Goal: Check status

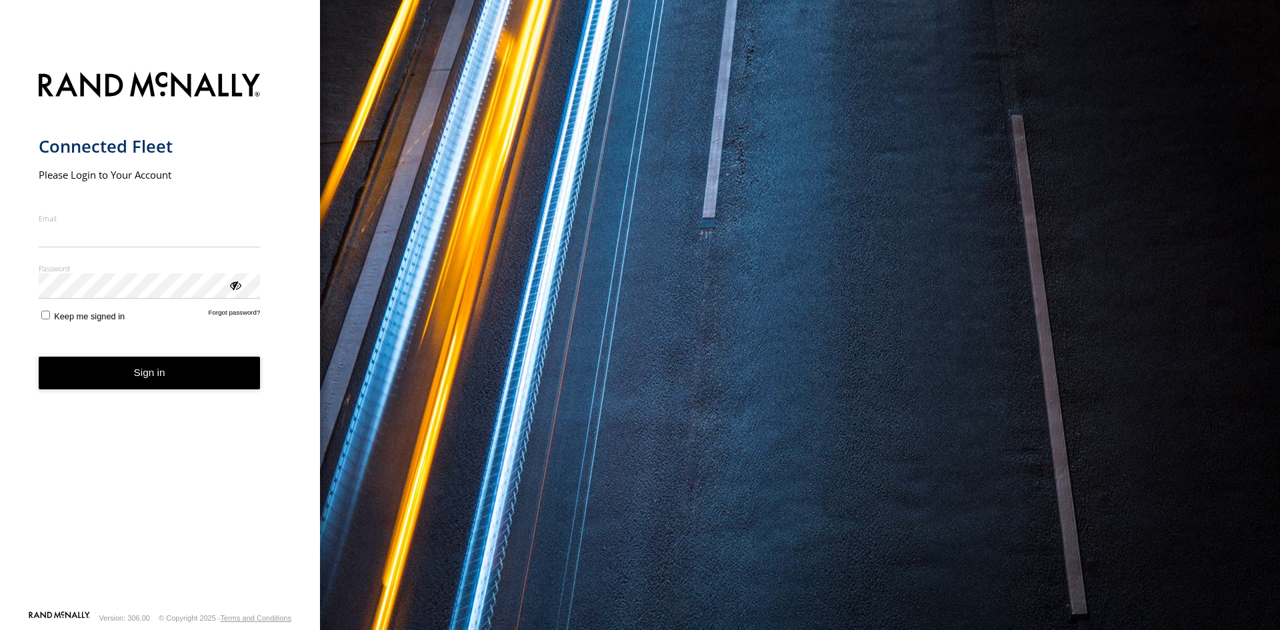
type input "**********"
click at [128, 383] on button "Sign in" at bounding box center [150, 373] width 222 height 33
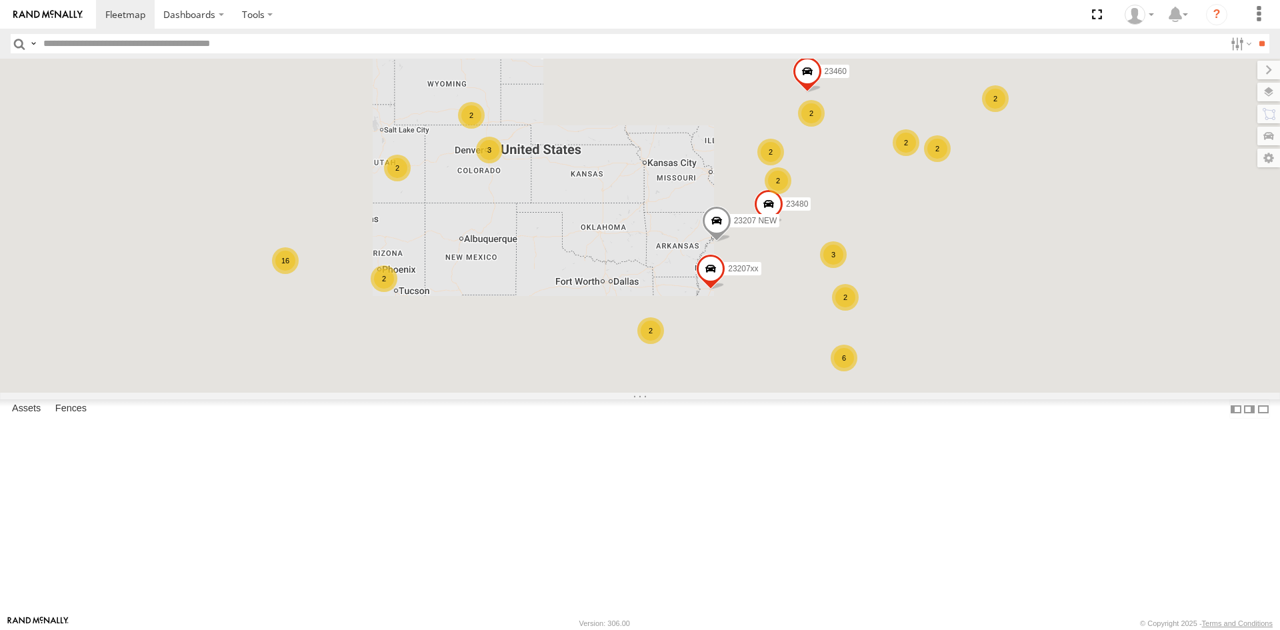
click at [0, 0] on div "23466" at bounding box center [0, 0] width 0 height 0
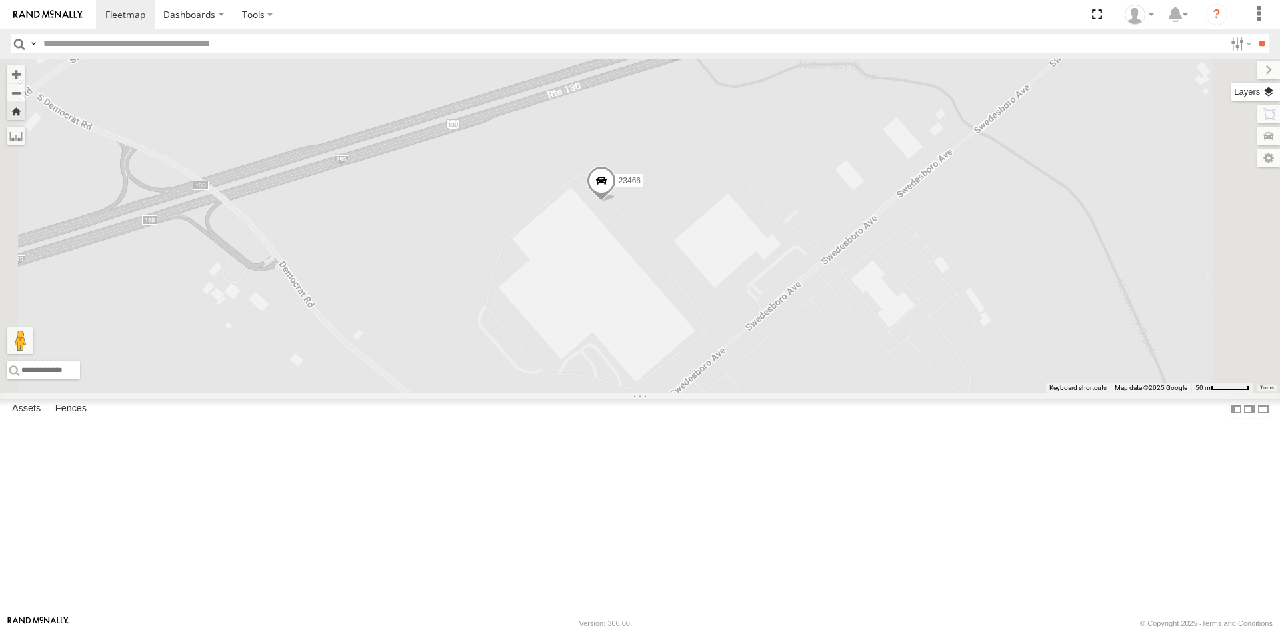
click at [1268, 99] on label at bounding box center [1255, 92] width 49 height 19
click at [0, 0] on span "Basemaps" at bounding box center [0, 0] width 0 height 0
click at [0, 0] on span "Satellite + Roadmap" at bounding box center [0, 0] width 0 height 0
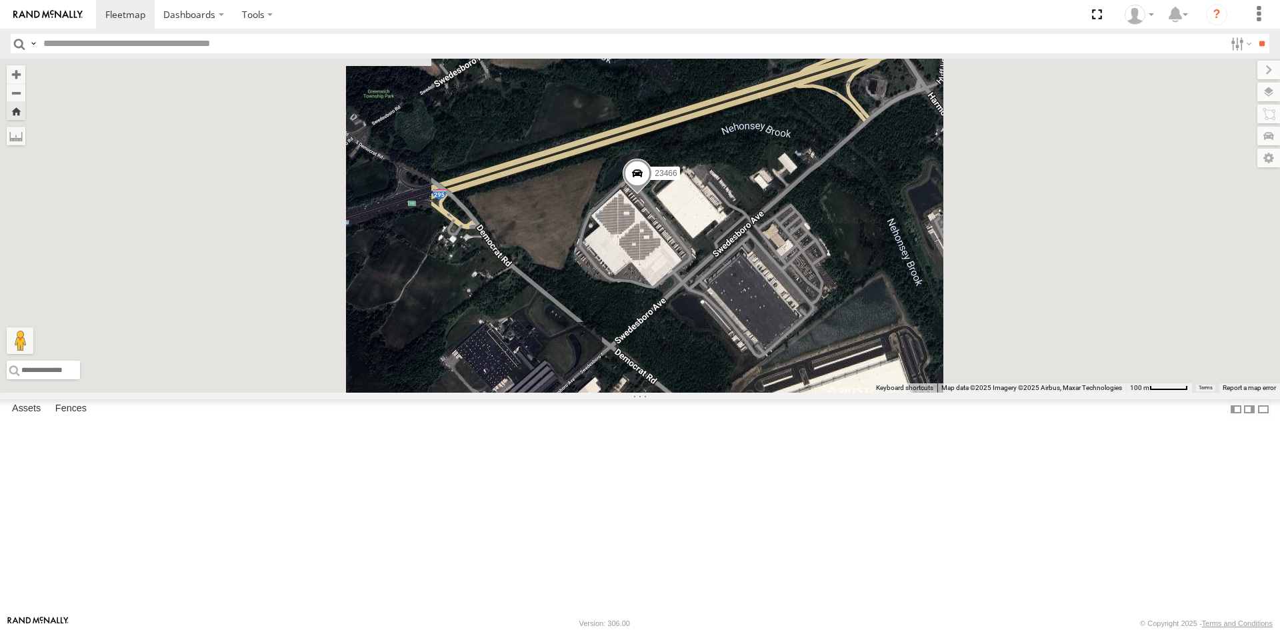
drag, startPoint x: 835, startPoint y: 365, endPoint x: 779, endPoint y: 345, distance: 60.1
click at [779, 345] on div "23466" at bounding box center [640, 226] width 1280 height 334
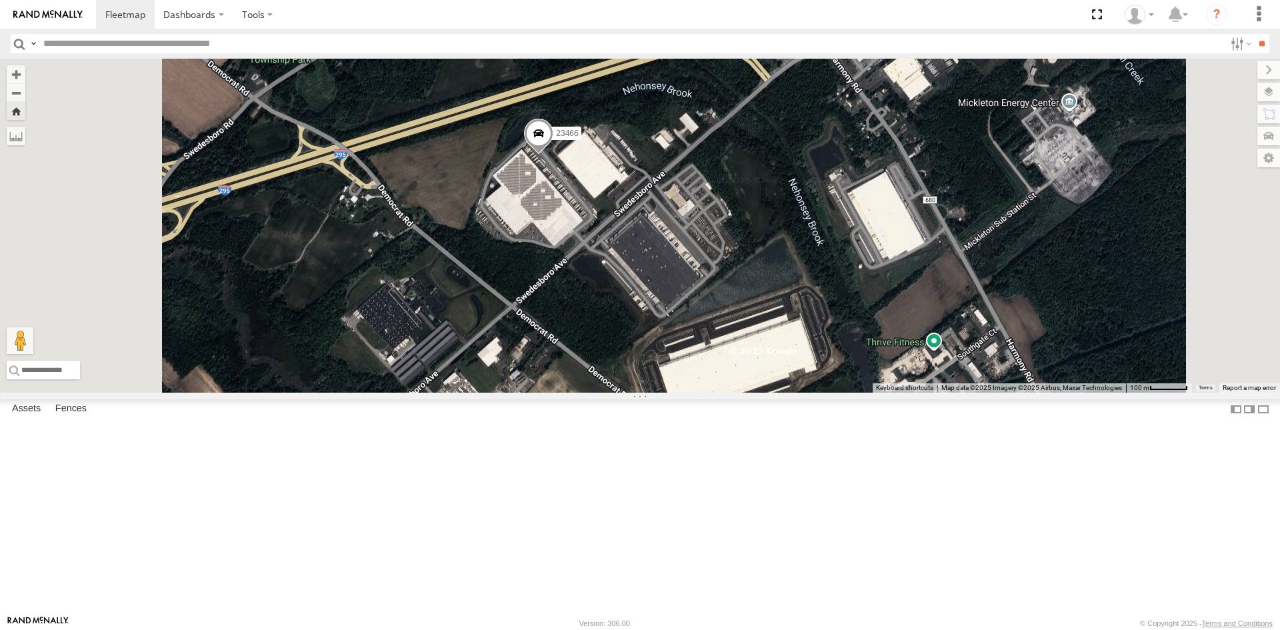
drag, startPoint x: 750, startPoint y: 327, endPoint x: 795, endPoint y: 341, distance: 47.0
click at [795, 341] on div "23466" at bounding box center [640, 226] width 1280 height 334
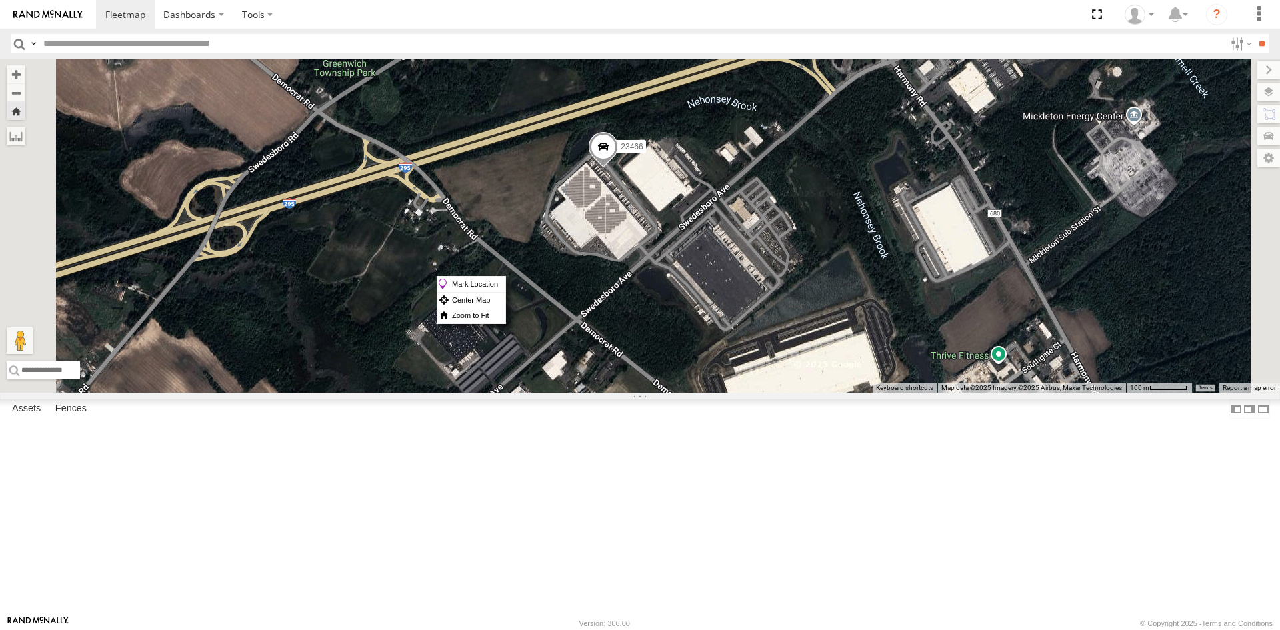
drag, startPoint x: 770, startPoint y: 276, endPoint x: 744, endPoint y: 276, distance: 26.0
click at [744, 276] on div "23466" at bounding box center [640, 226] width 1280 height 334
click at [618, 167] on span at bounding box center [603, 149] width 29 height 36
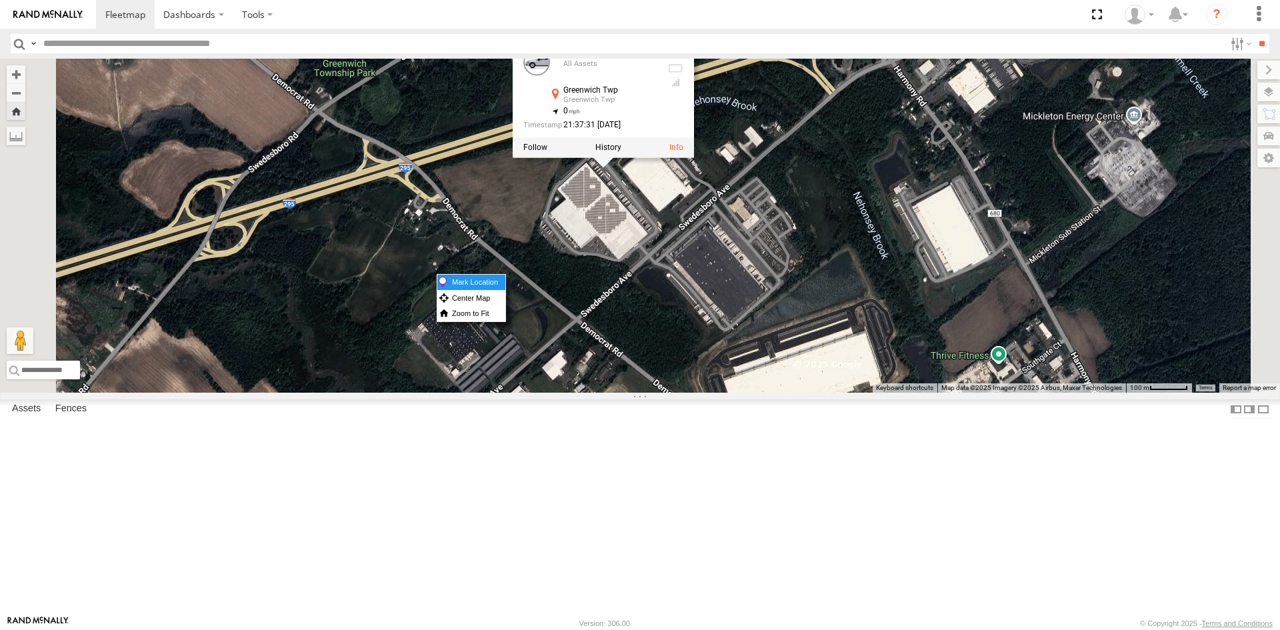
click at [505, 279] on label "Mark Location" at bounding box center [471, 282] width 68 height 15
click at [789, 292] on div "23466 23466 All Assets Greenwich Twp Greenwich Twp 39.81169 , -75.26619 0 21:37…" at bounding box center [640, 226] width 1280 height 334
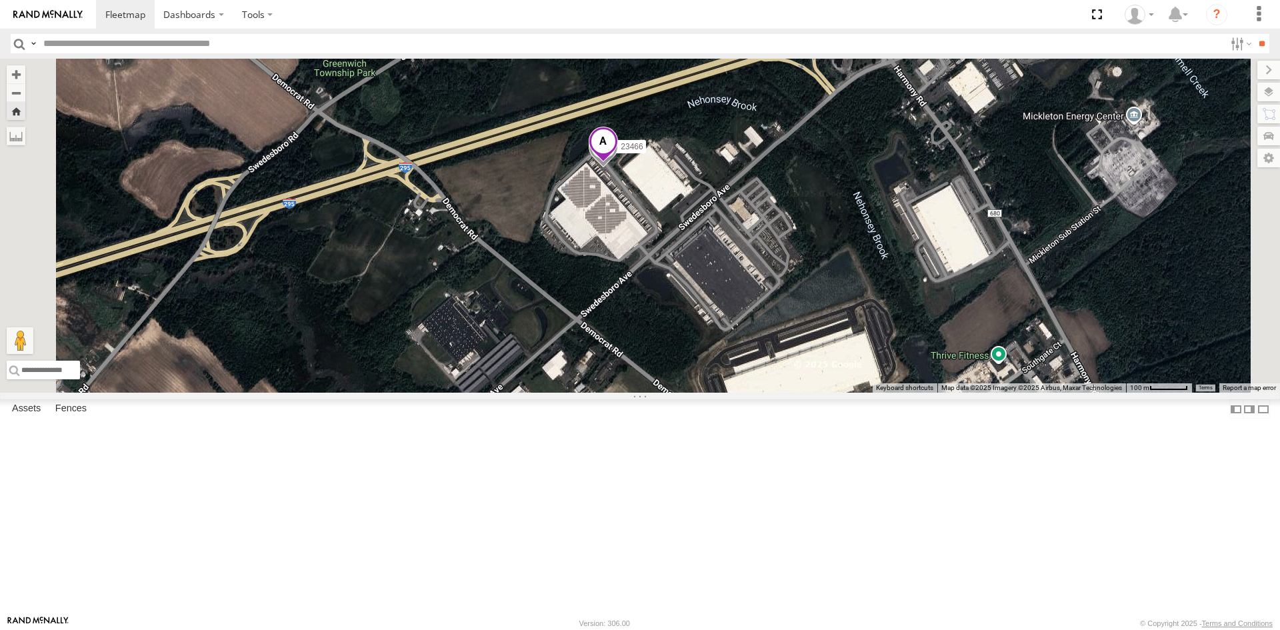
click at [618, 163] on span at bounding box center [603, 145] width 29 height 36
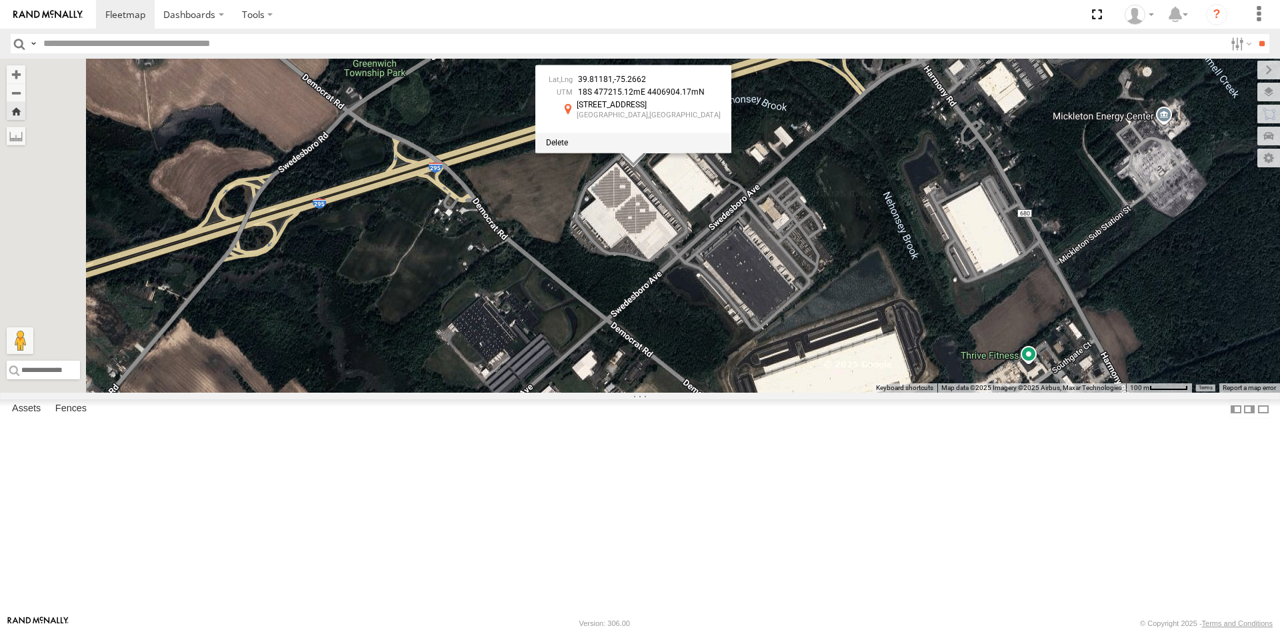
drag, startPoint x: 733, startPoint y: 193, endPoint x: 771, endPoint y: 193, distance: 38.0
click at [613, 84] on span "39.81181" at bounding box center [595, 79] width 35 height 9
click at [961, 153] on div "23466 39.81181 , -75.2662 18S 477215.12mE 4406904.17mN 341 Swedesboro Ave Green…" at bounding box center [640, 226] width 1280 height 334
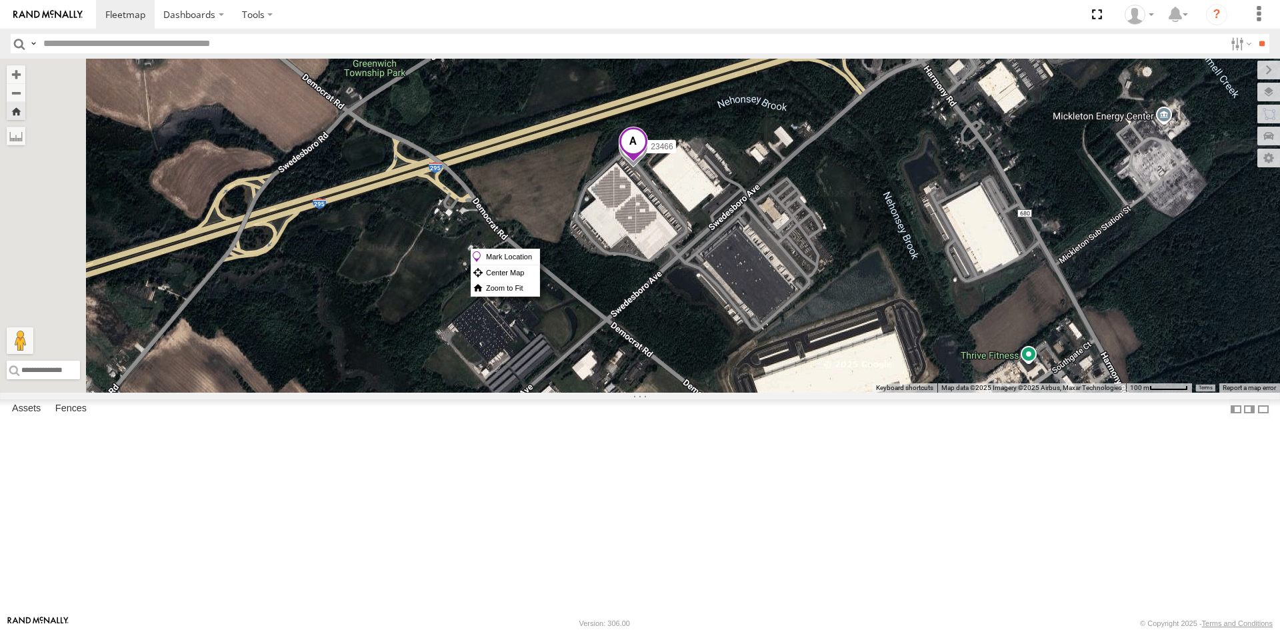
drag, startPoint x: 804, startPoint y: 249, endPoint x: 779, endPoint y: 249, distance: 25.3
click at [779, 249] on div "23466" at bounding box center [640, 226] width 1280 height 334
click at [648, 163] on span at bounding box center [633, 145] width 29 height 36
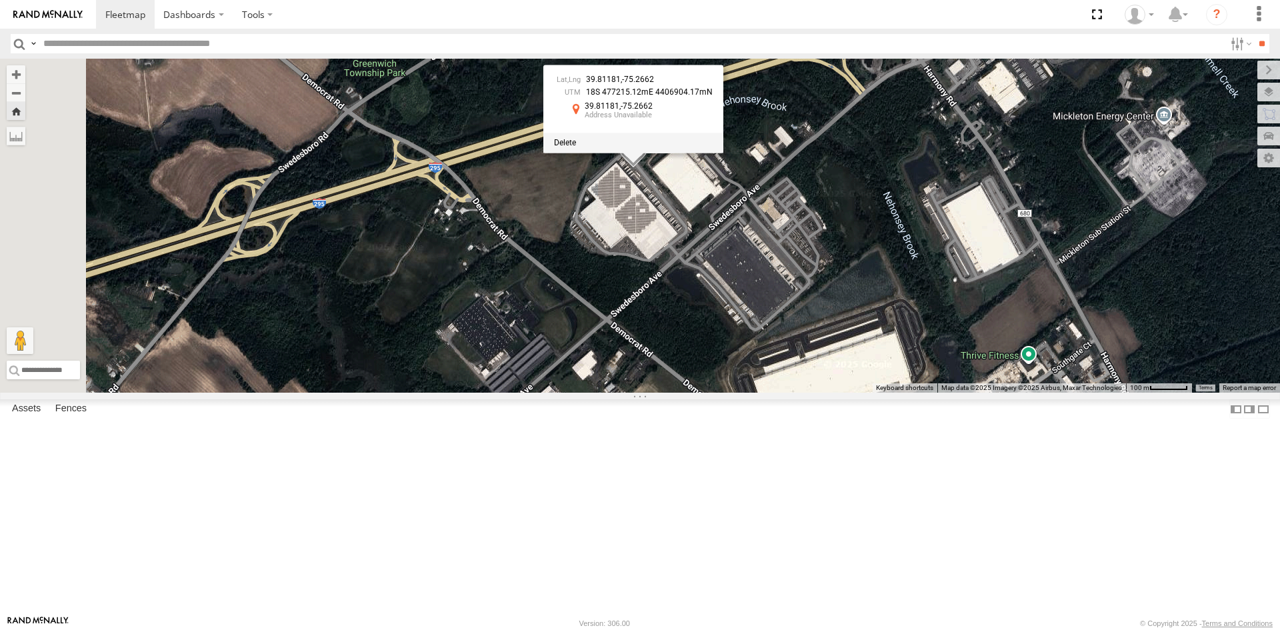
click at [576, 147] on span at bounding box center [565, 142] width 22 height 9
